Goal: Communication & Community: Connect with others

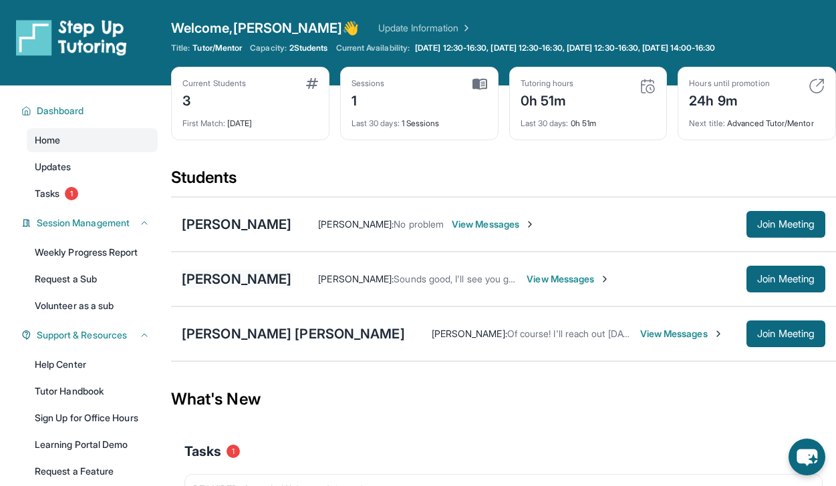
click at [256, 282] on div "[PERSON_NAME]" at bounding box center [237, 279] width 110 height 19
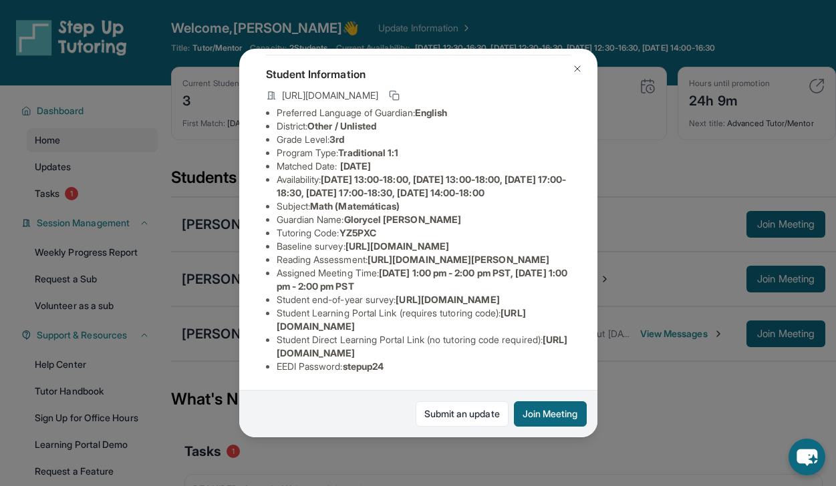
scroll to position [0, 6]
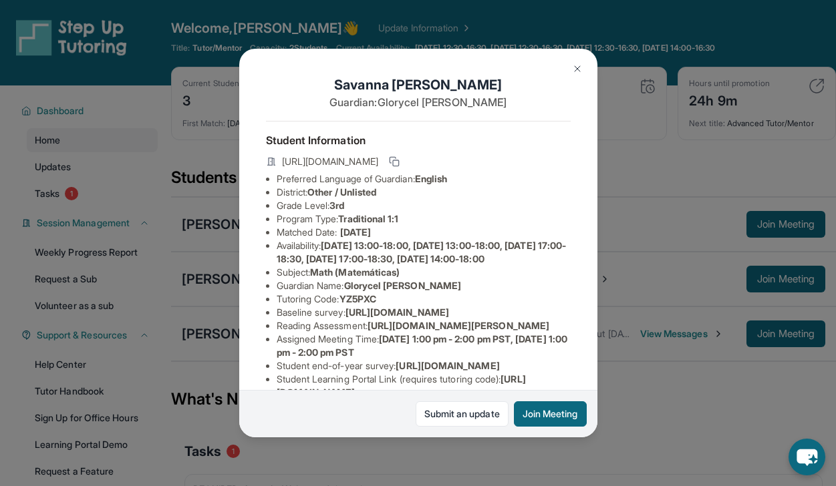
click at [575, 66] on img at bounding box center [577, 68] width 11 height 11
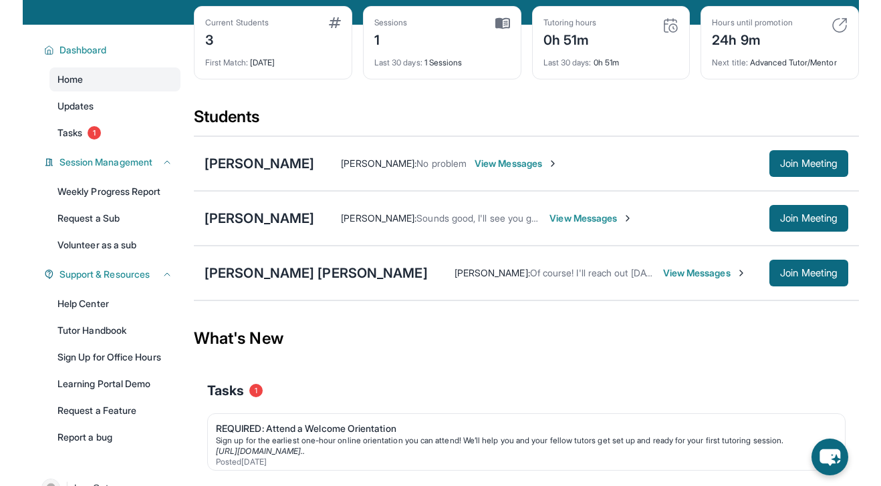
scroll to position [110, 0]
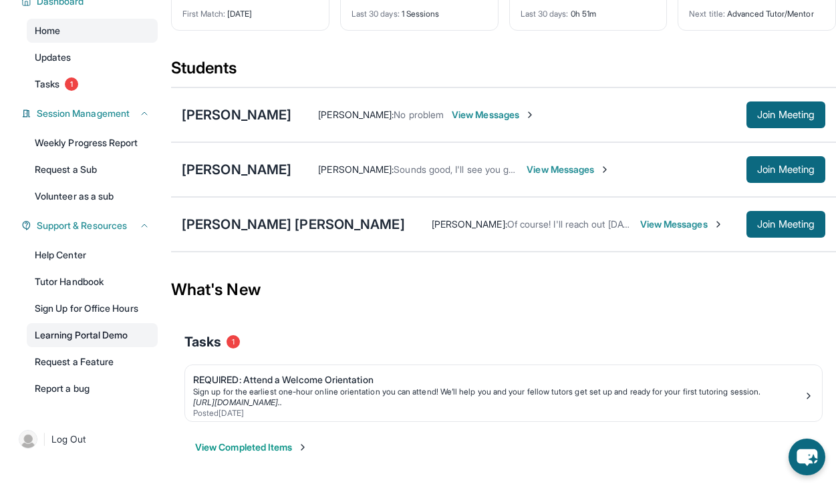
click at [81, 341] on link "Learning Portal Demo" at bounding box center [92, 335] width 131 height 24
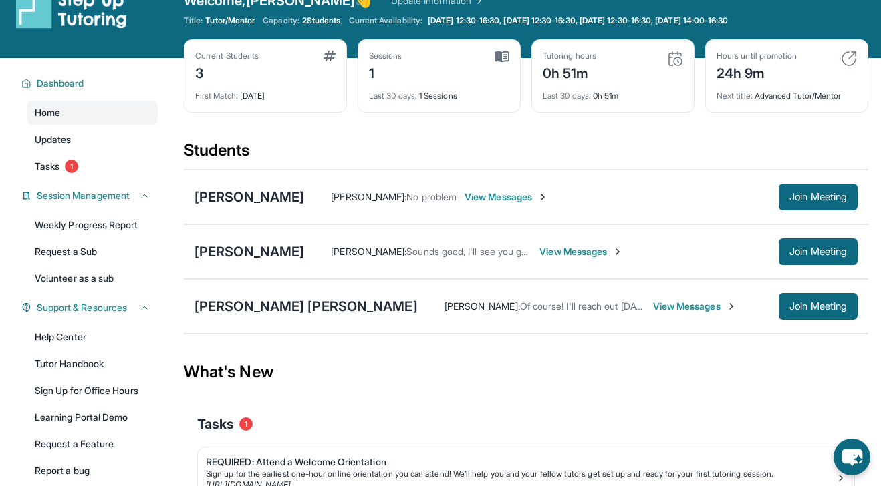
scroll to position [0, 0]
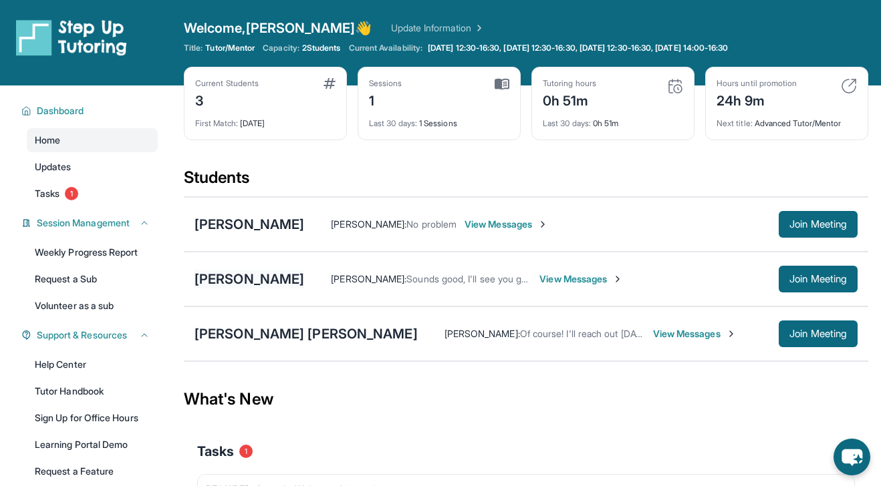
click at [259, 282] on div "[PERSON_NAME]" at bounding box center [249, 279] width 110 height 19
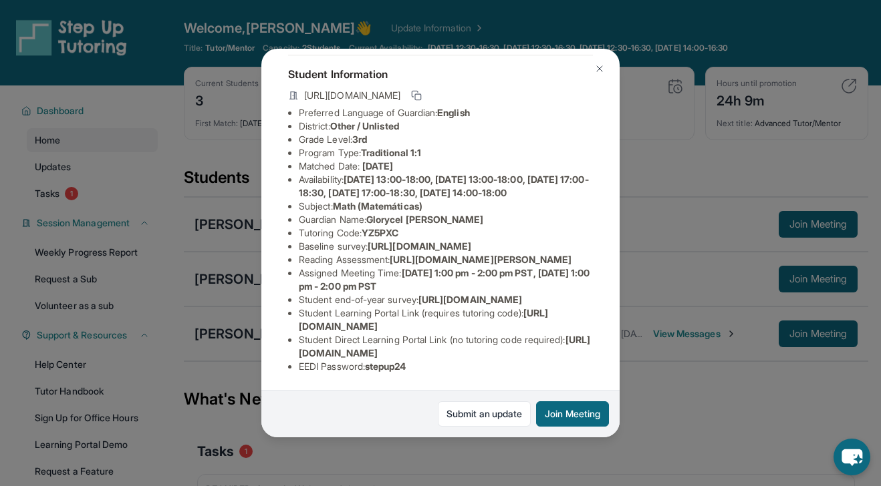
scroll to position [199, 47]
drag, startPoint x: 289, startPoint y: 139, endPoint x: 641, endPoint y: 162, distance: 353.5
click at [641, 162] on div "[PERSON_NAME] Guardian: Glorycel [PERSON_NAME] Student Information [URL][DOMAIN…" at bounding box center [440, 243] width 881 height 486
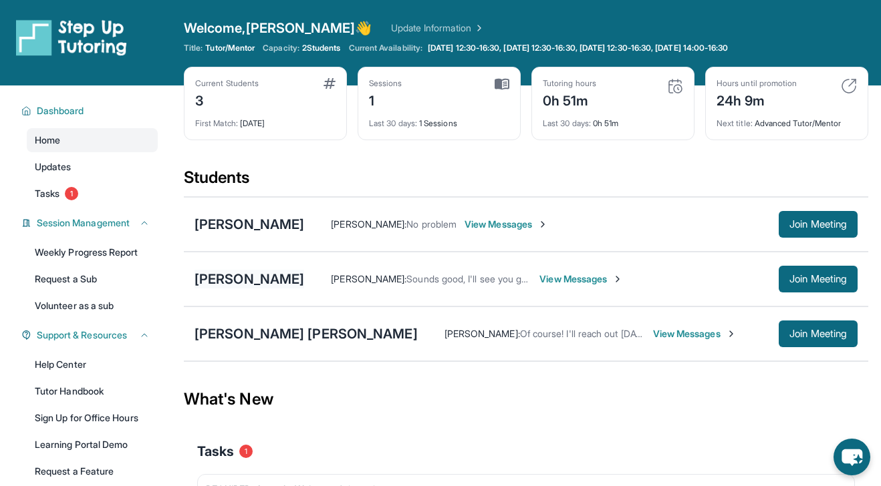
click at [252, 287] on div "[PERSON_NAME]" at bounding box center [249, 279] width 110 height 19
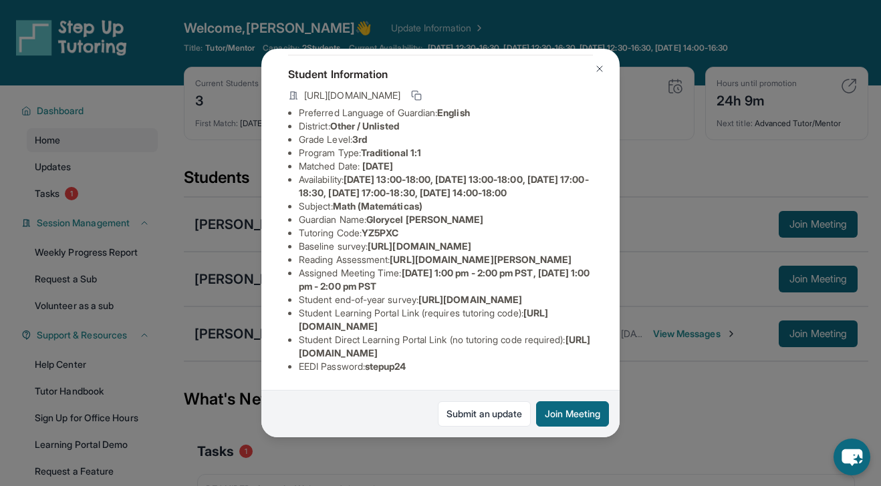
scroll to position [159, 0]
drag, startPoint x: 301, startPoint y: 180, endPoint x: 583, endPoint y: 192, distance: 282.8
click at [583, 240] on li "Baseline survey : [URL][DOMAIN_NAME]" at bounding box center [446, 246] width 294 height 13
drag, startPoint x: 528, startPoint y: 206, endPoint x: 289, endPoint y: 177, distance: 241.0
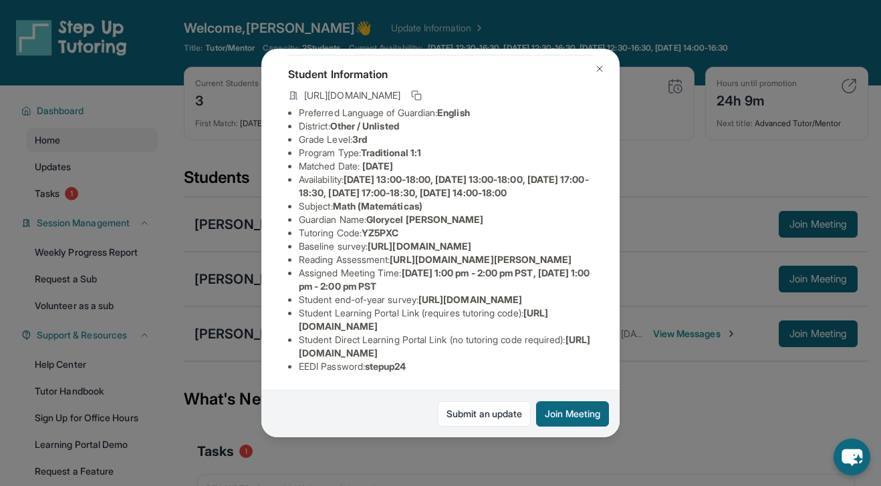
click at [290, 177] on div "[PERSON_NAME] Guardian: Glorycel [PERSON_NAME] Student Information [URL][DOMAIN…" at bounding box center [440, 243] width 358 height 389
copy span "[URL][DOMAIN_NAME]"
click at [593, 420] on button "Join Meeting" at bounding box center [572, 414] width 73 height 25
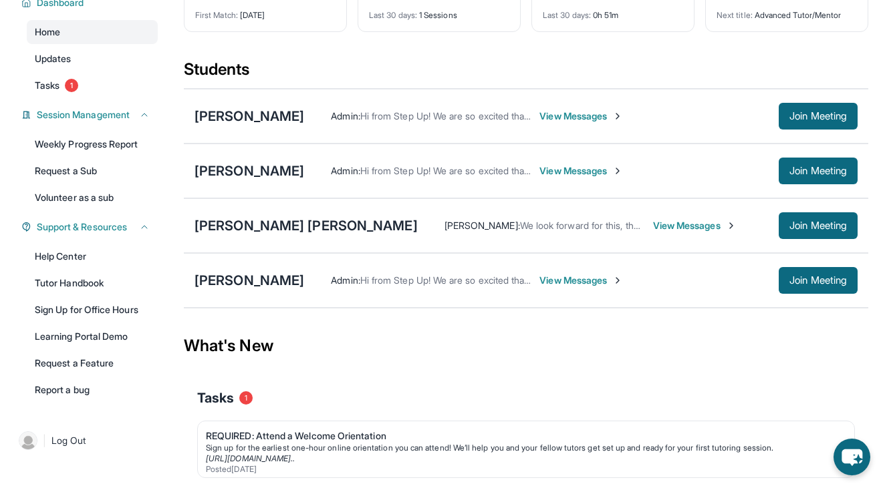
scroll to position [140, 0]
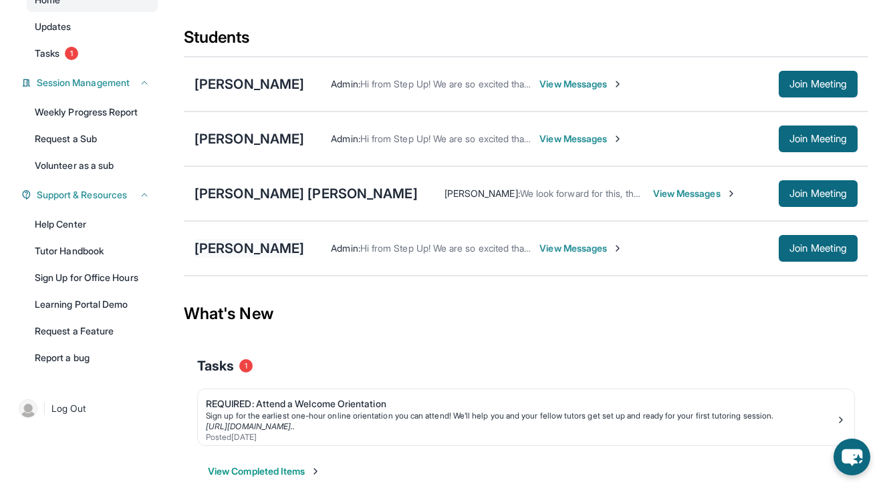
click at [274, 255] on div "[PERSON_NAME]" at bounding box center [249, 248] width 110 height 19
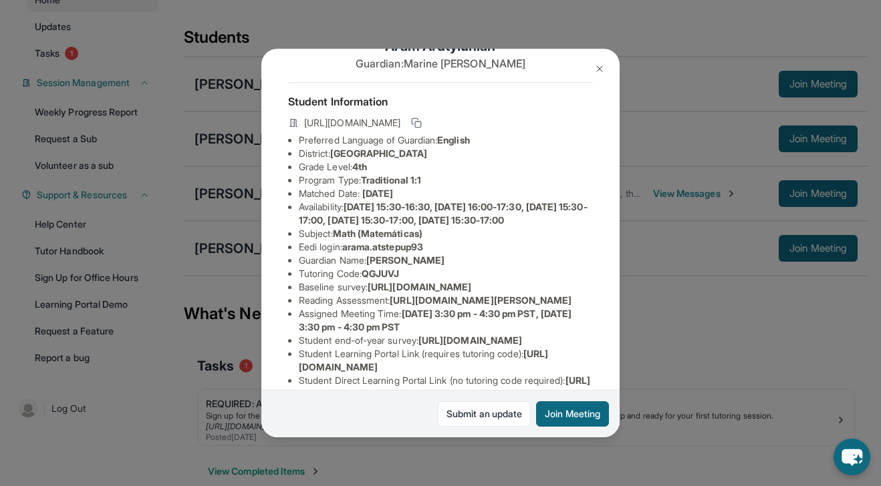
scroll to position [33, 0]
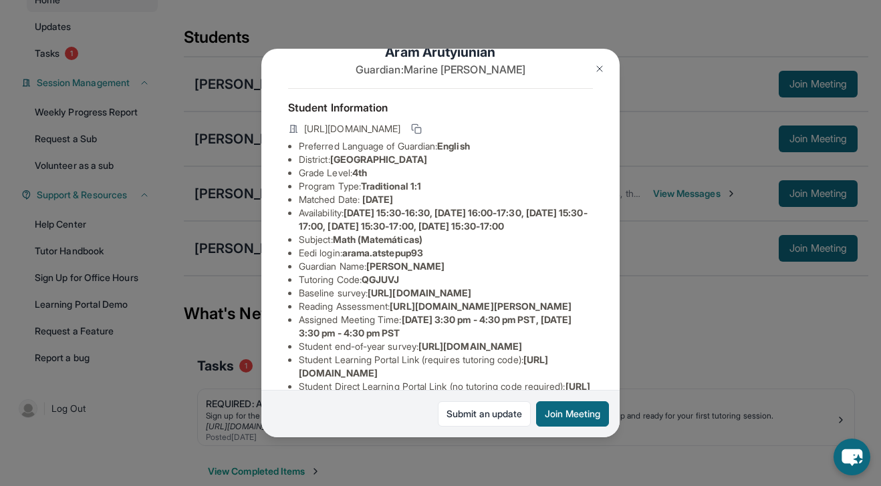
click at [600, 64] on img at bounding box center [599, 68] width 11 height 11
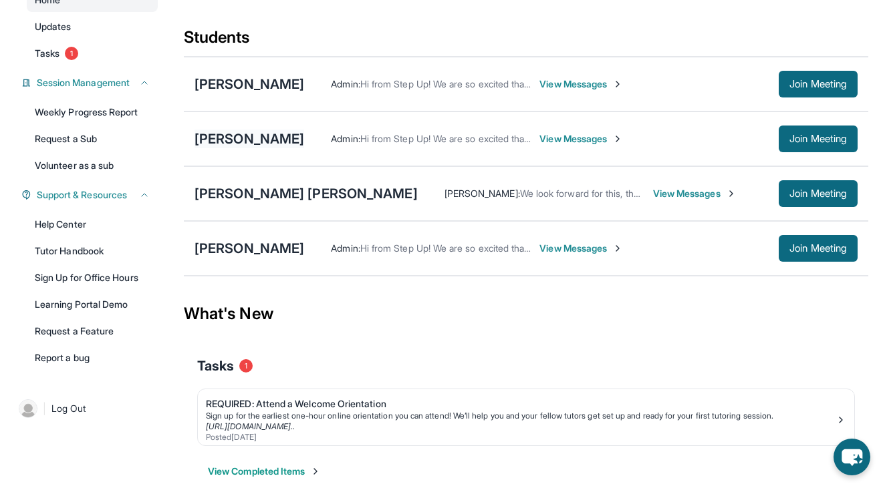
click at [279, 138] on div "[PERSON_NAME]" at bounding box center [249, 139] width 110 height 19
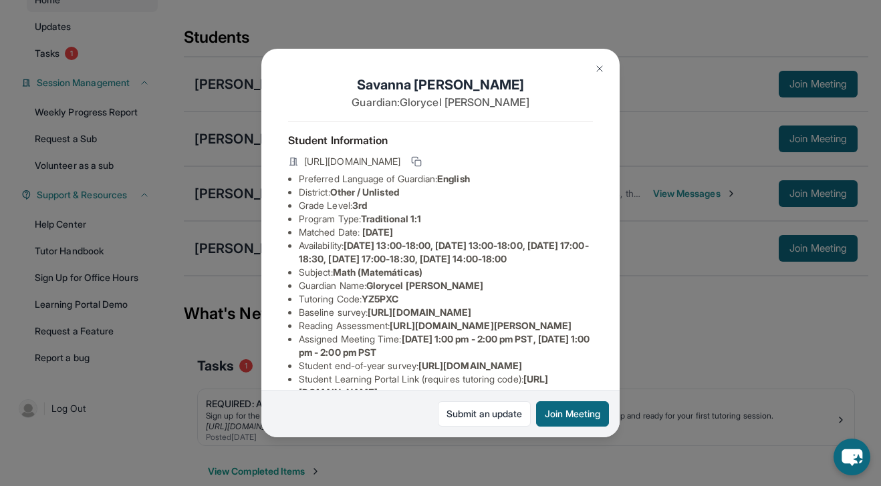
click at [597, 73] on img at bounding box center [599, 68] width 11 height 11
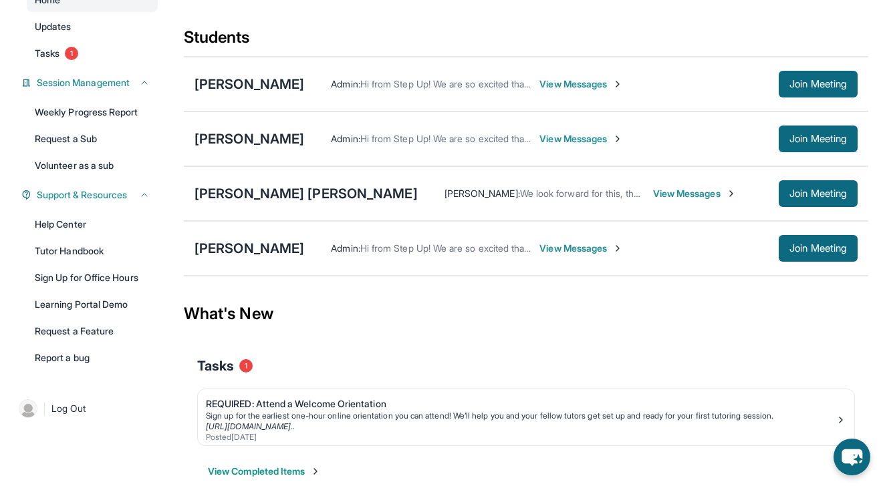
click at [248, 203] on div "[PERSON_NAME] [PERSON_NAME] [PERSON_NAME] : We look forward for this, thank you…" at bounding box center [526, 193] width 684 height 55
click at [247, 194] on div "[PERSON_NAME] [PERSON_NAME]" at bounding box center [305, 193] width 223 height 19
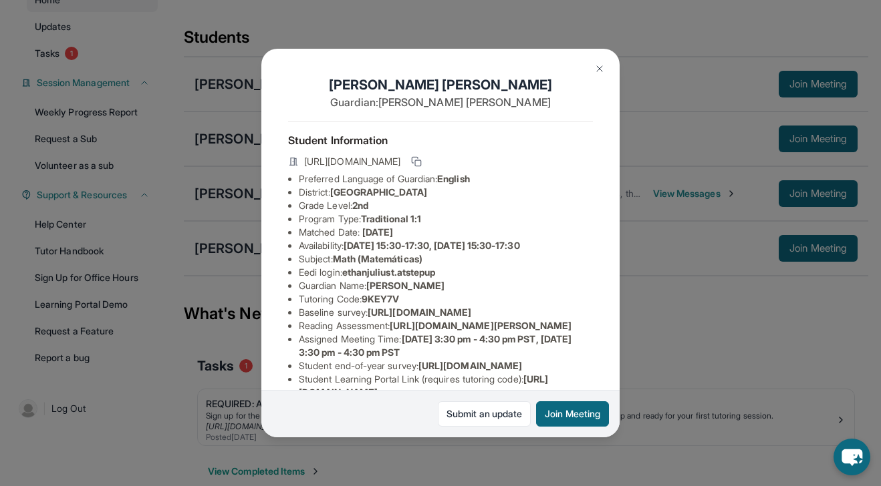
click at [597, 69] on img at bounding box center [599, 68] width 11 height 11
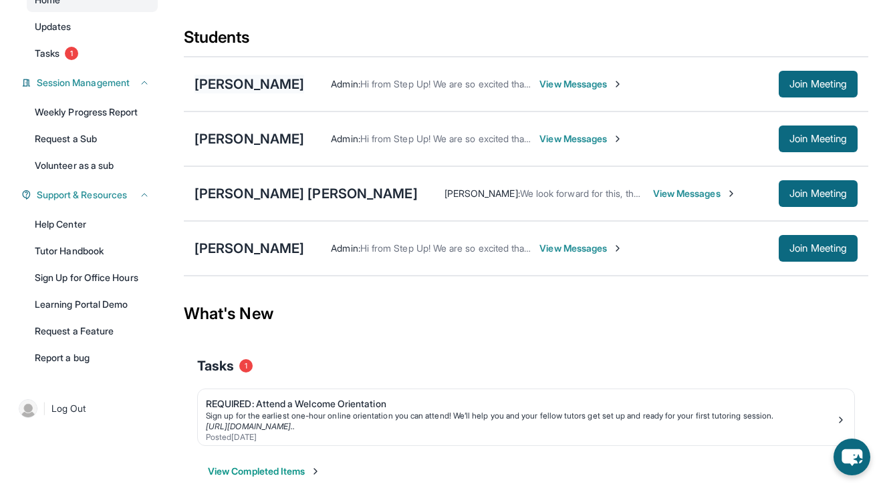
click at [245, 91] on div "[PERSON_NAME]" at bounding box center [249, 84] width 110 height 19
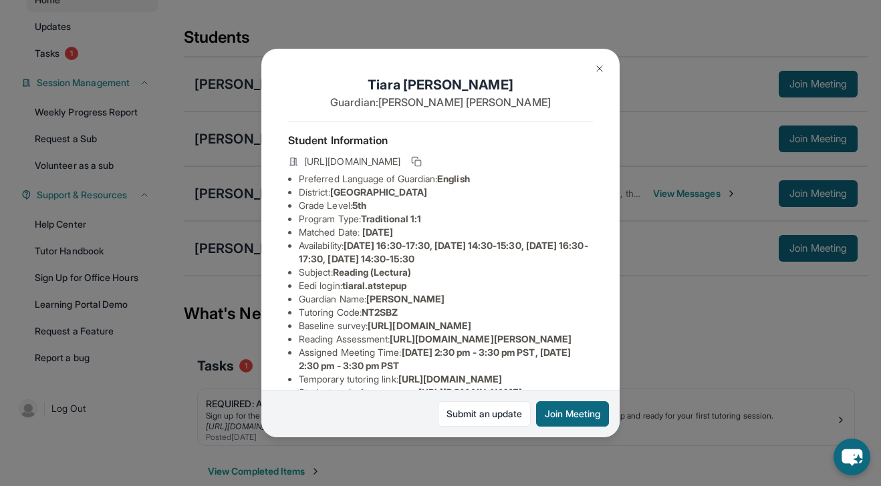
click at [598, 70] on img at bounding box center [599, 68] width 11 height 11
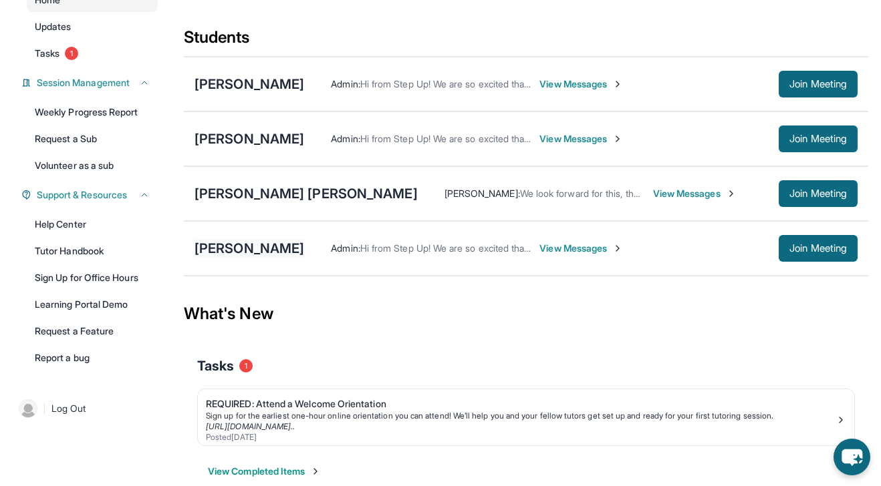
click at [262, 257] on div "[PERSON_NAME]" at bounding box center [249, 248] width 110 height 19
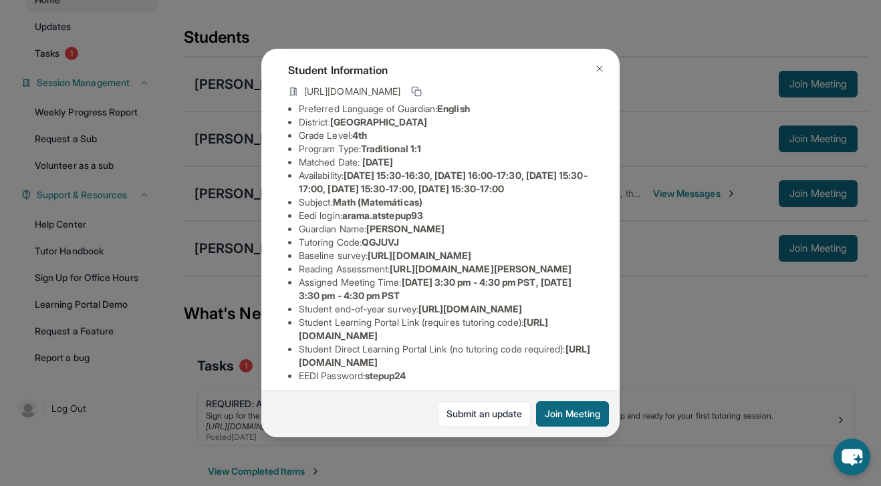
scroll to position [0, 1]
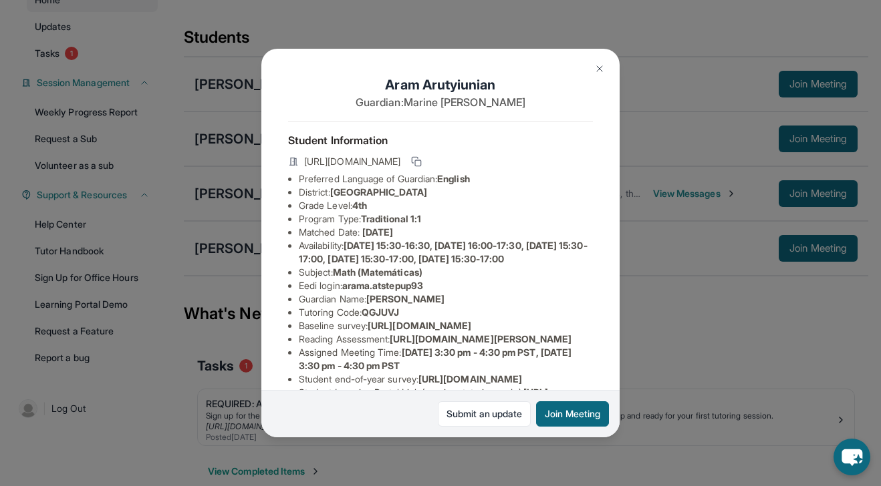
drag, startPoint x: 347, startPoint y: 244, endPoint x: 368, endPoint y: 275, distance: 37.6
click at [368, 266] on li "Availability: [DATE] 15:30-16:30, [DATE] 16:00-17:30, [DATE] 15:30-17:00, [DATE…" at bounding box center [446, 252] width 294 height 27
copy li "[DATE] 15:30-16:30, [DATE] 16:00-17:30, [DATE] 15:30-17:00, [DATE] 15:30-17:00,…"
click at [596, 70] on img at bounding box center [599, 68] width 11 height 11
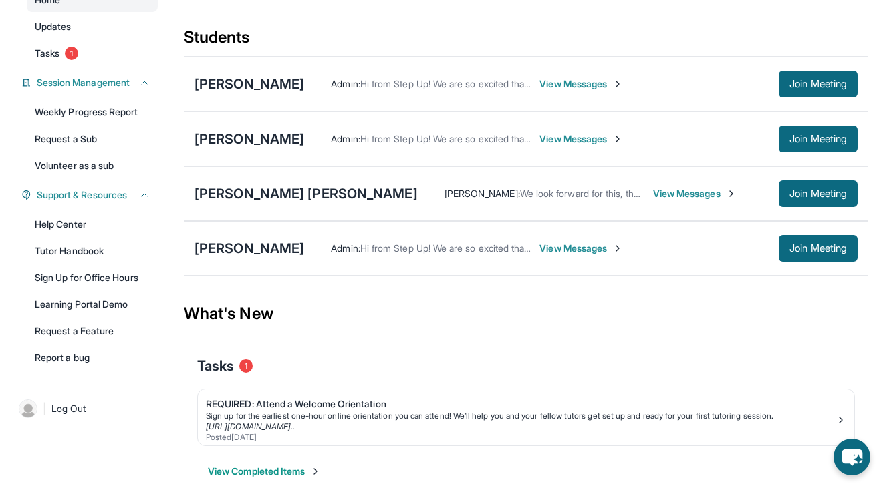
click at [584, 249] on span "View Messages" at bounding box center [581, 248] width 84 height 13
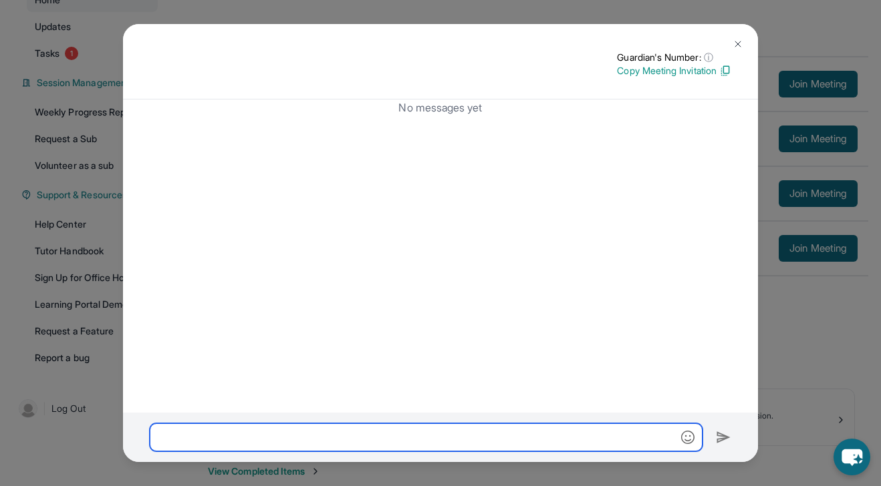
click at [359, 432] on input "text" at bounding box center [426, 438] width 552 height 28
click at [183, 439] on input "******" at bounding box center [426, 438] width 552 height 28
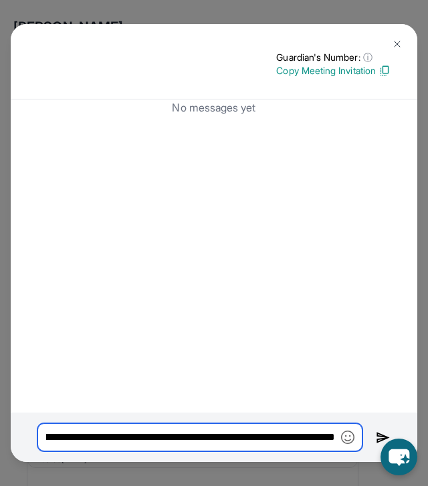
scroll to position [0, 778]
type input "**********"
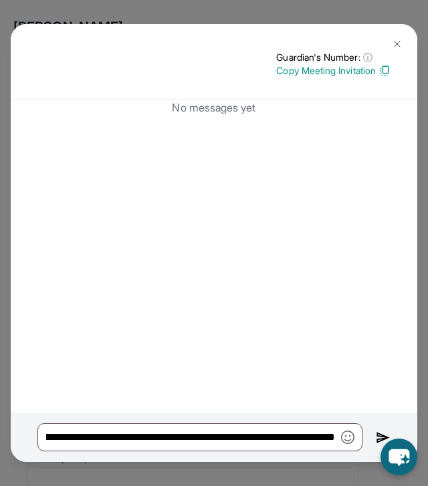
scroll to position [0, 0]
click at [379, 438] on img at bounding box center [382, 437] width 15 height 15
click at [400, 48] on img at bounding box center [396, 44] width 11 height 11
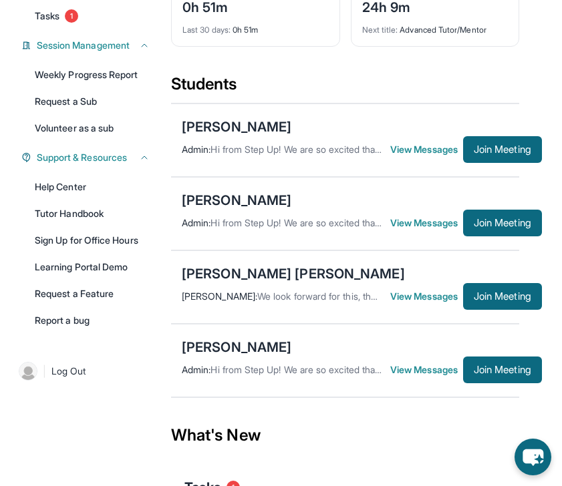
scroll to position [204, 0]
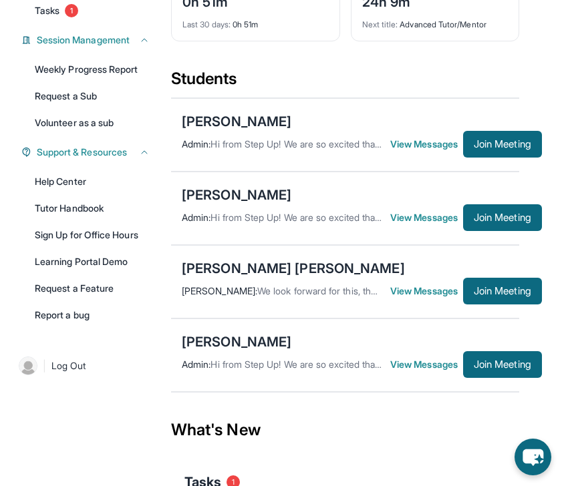
click at [418, 368] on span "View Messages" at bounding box center [426, 364] width 73 height 13
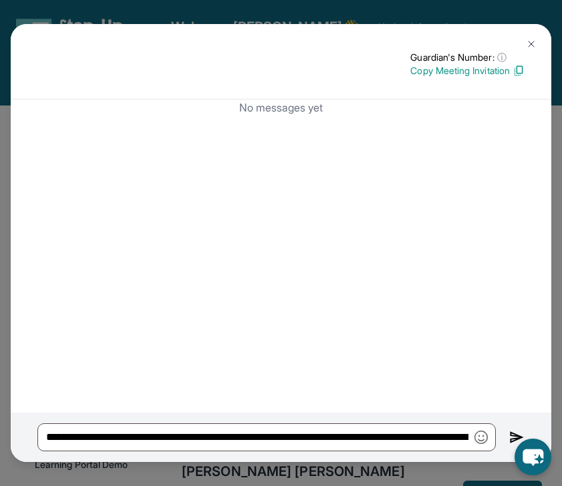
scroll to position [0, 0]
click at [512, 435] on img at bounding box center [516, 438] width 15 height 16
click at [513, 432] on img at bounding box center [516, 438] width 15 height 16
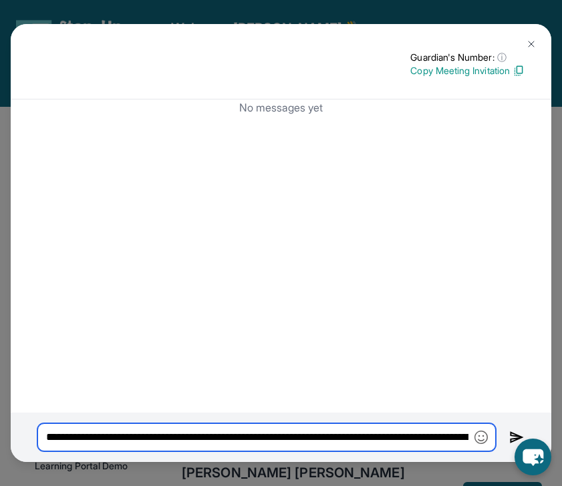
click at [432, 434] on input "**********" at bounding box center [266, 438] width 458 height 28
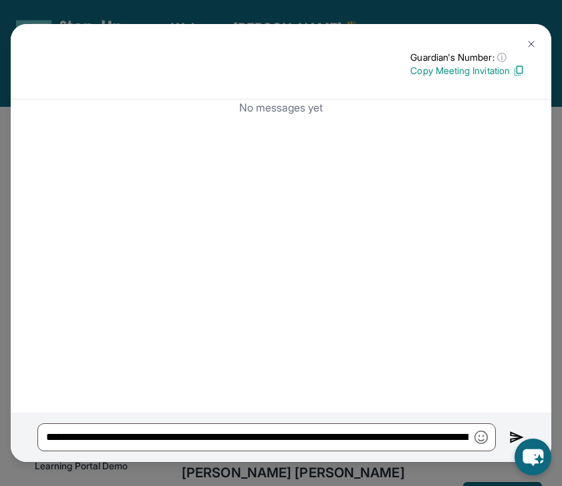
click at [530, 44] on img at bounding box center [531, 44] width 11 height 11
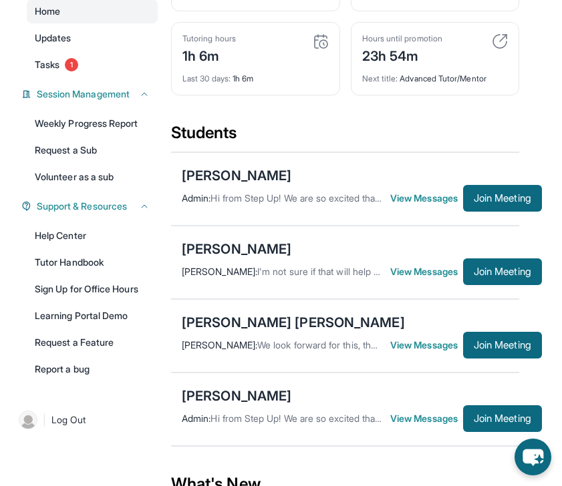
scroll to position [186, 0]
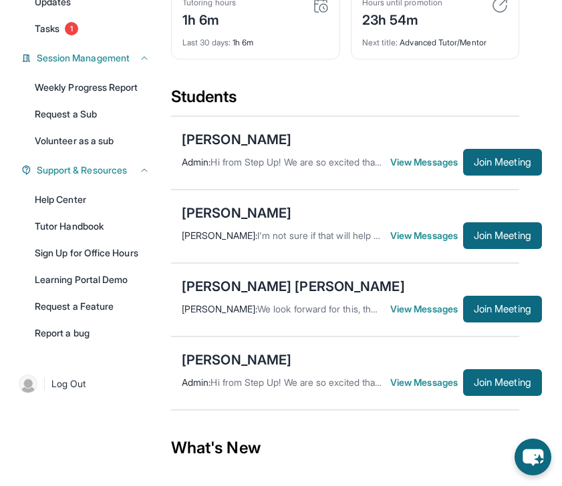
click at [426, 377] on span "View Messages" at bounding box center [426, 382] width 73 height 13
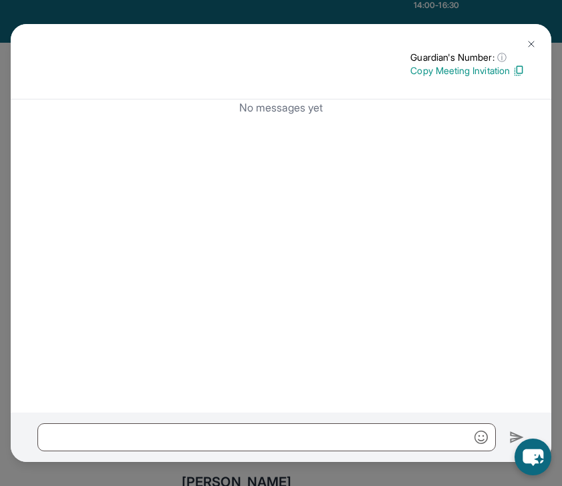
scroll to position [0, 0]
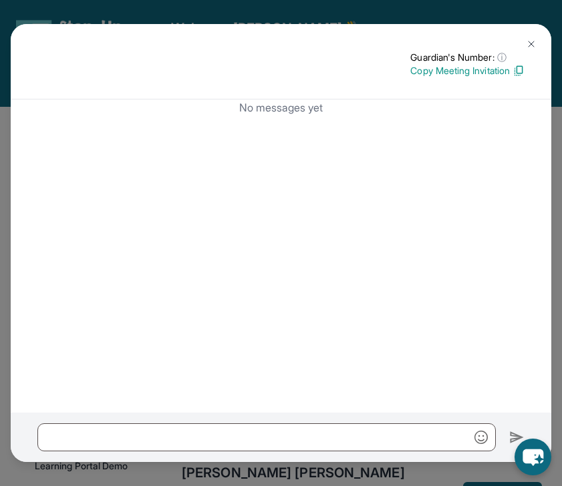
click at [533, 41] on img at bounding box center [531, 44] width 11 height 11
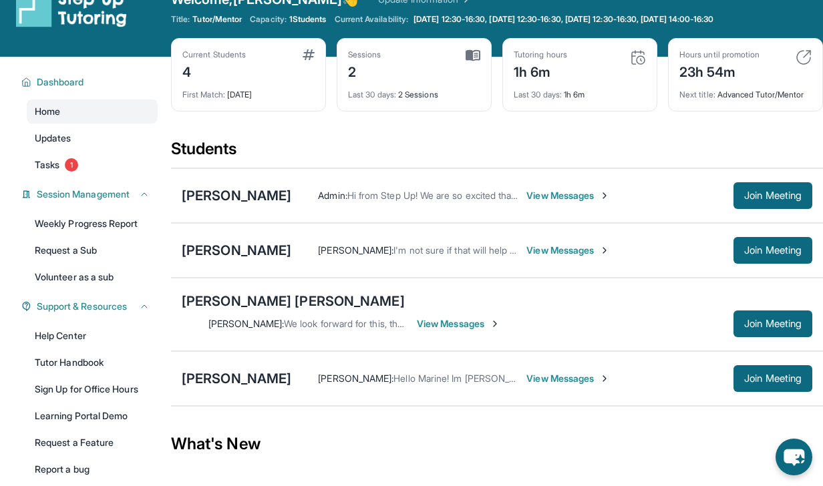
scroll to position [35, 0]
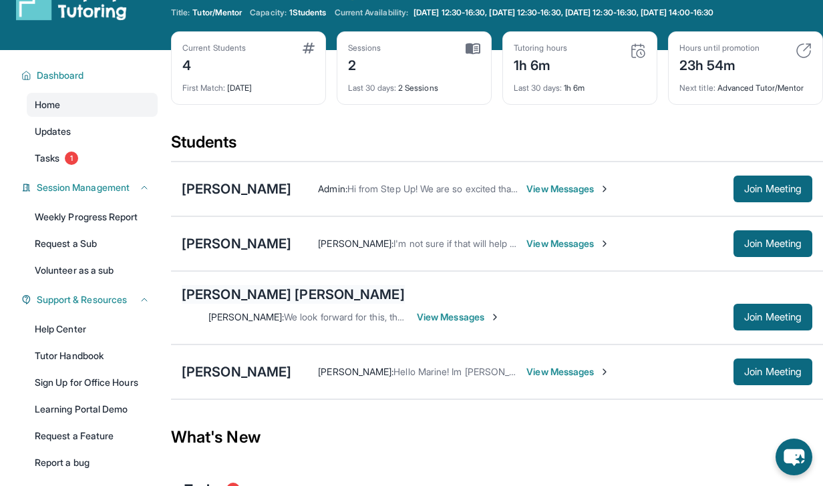
click at [242, 295] on div "[PERSON_NAME] [PERSON_NAME]" at bounding box center [293, 294] width 223 height 19
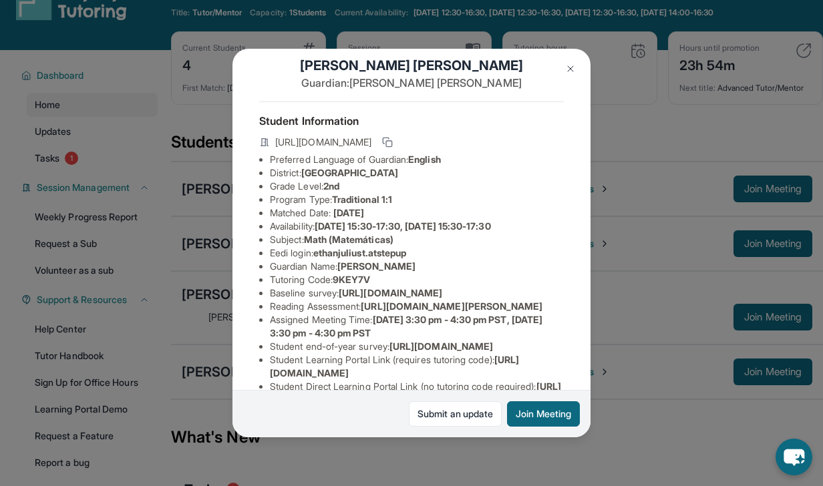
scroll to position [21, 0]
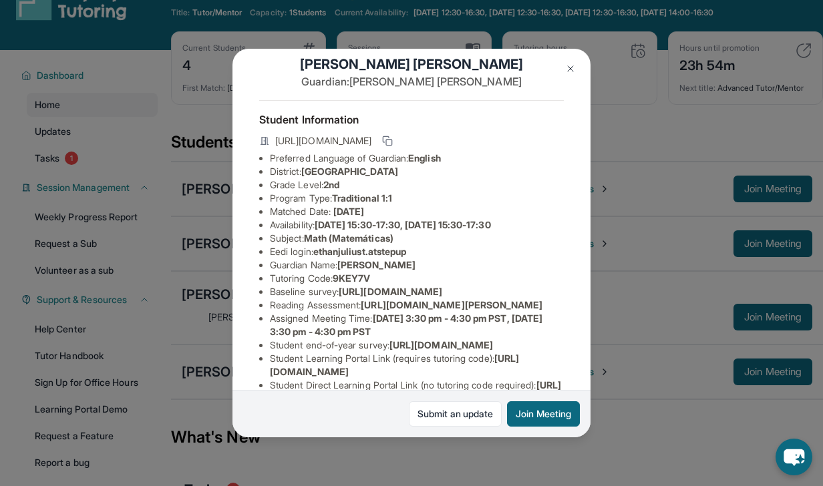
click at [561, 73] on img at bounding box center [570, 68] width 11 height 11
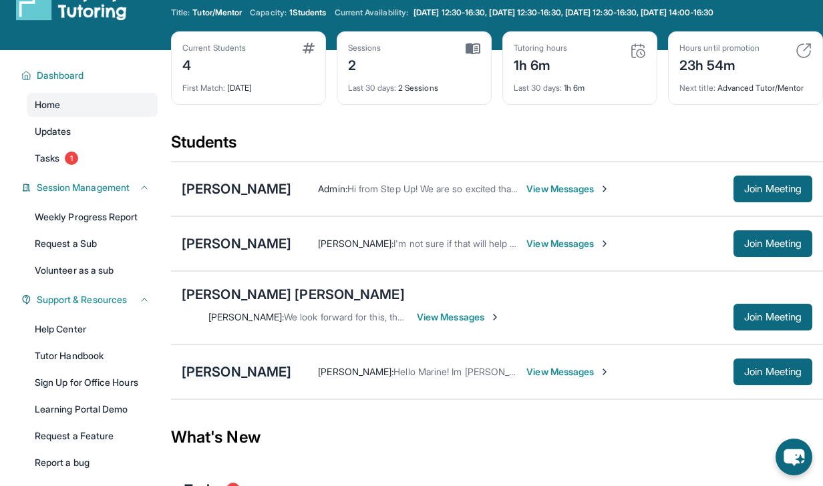
click at [251, 363] on div "[PERSON_NAME]" at bounding box center [237, 372] width 110 height 19
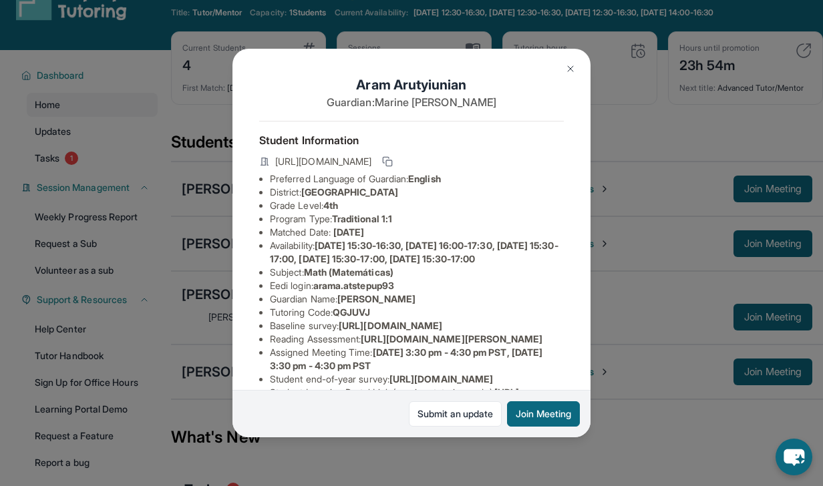
click at [561, 63] on img at bounding box center [570, 68] width 11 height 11
